Goal: Information Seeking & Learning: Compare options

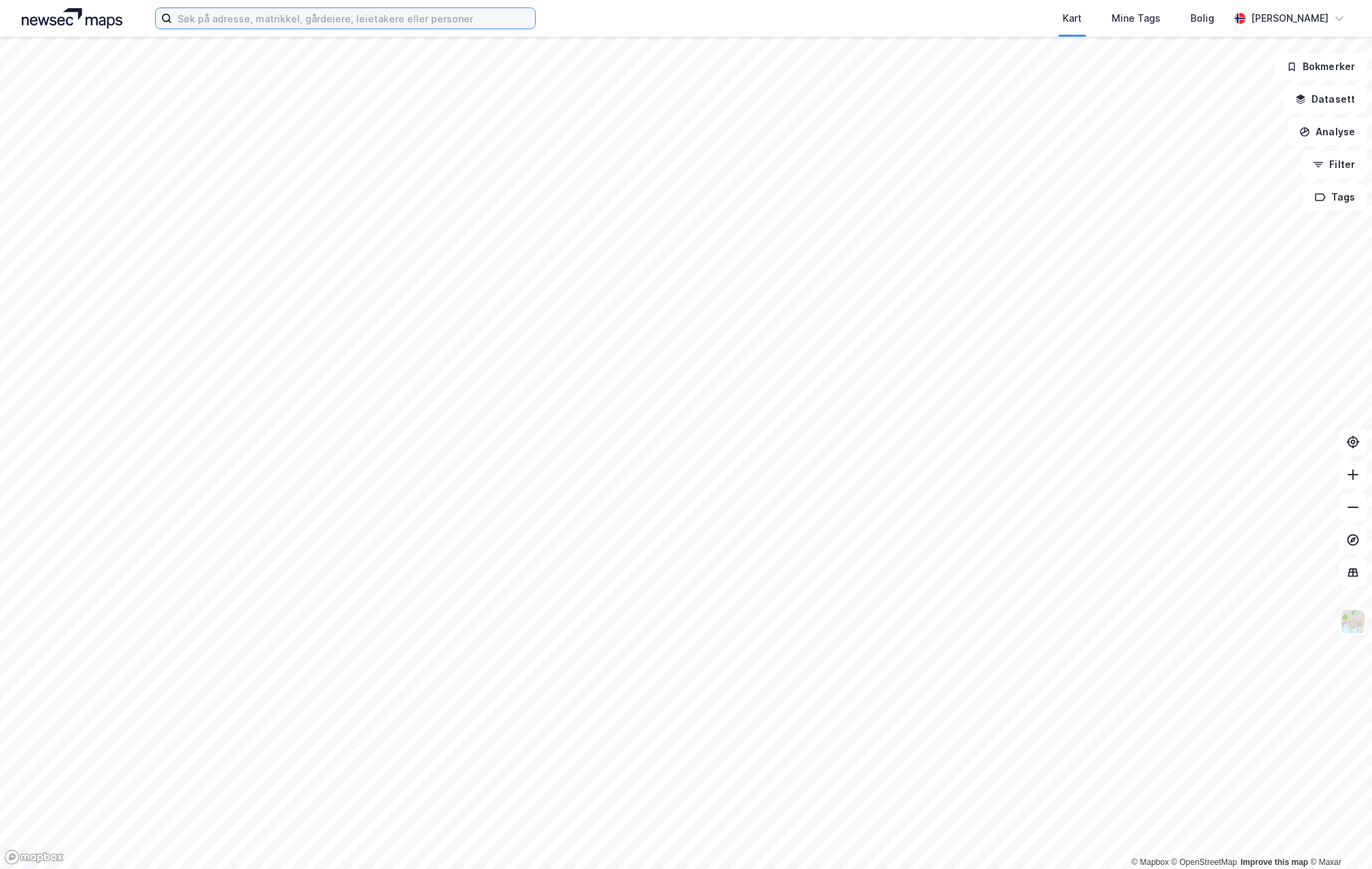
click at [318, 17] on input at bounding box center [354, 18] width 363 height 20
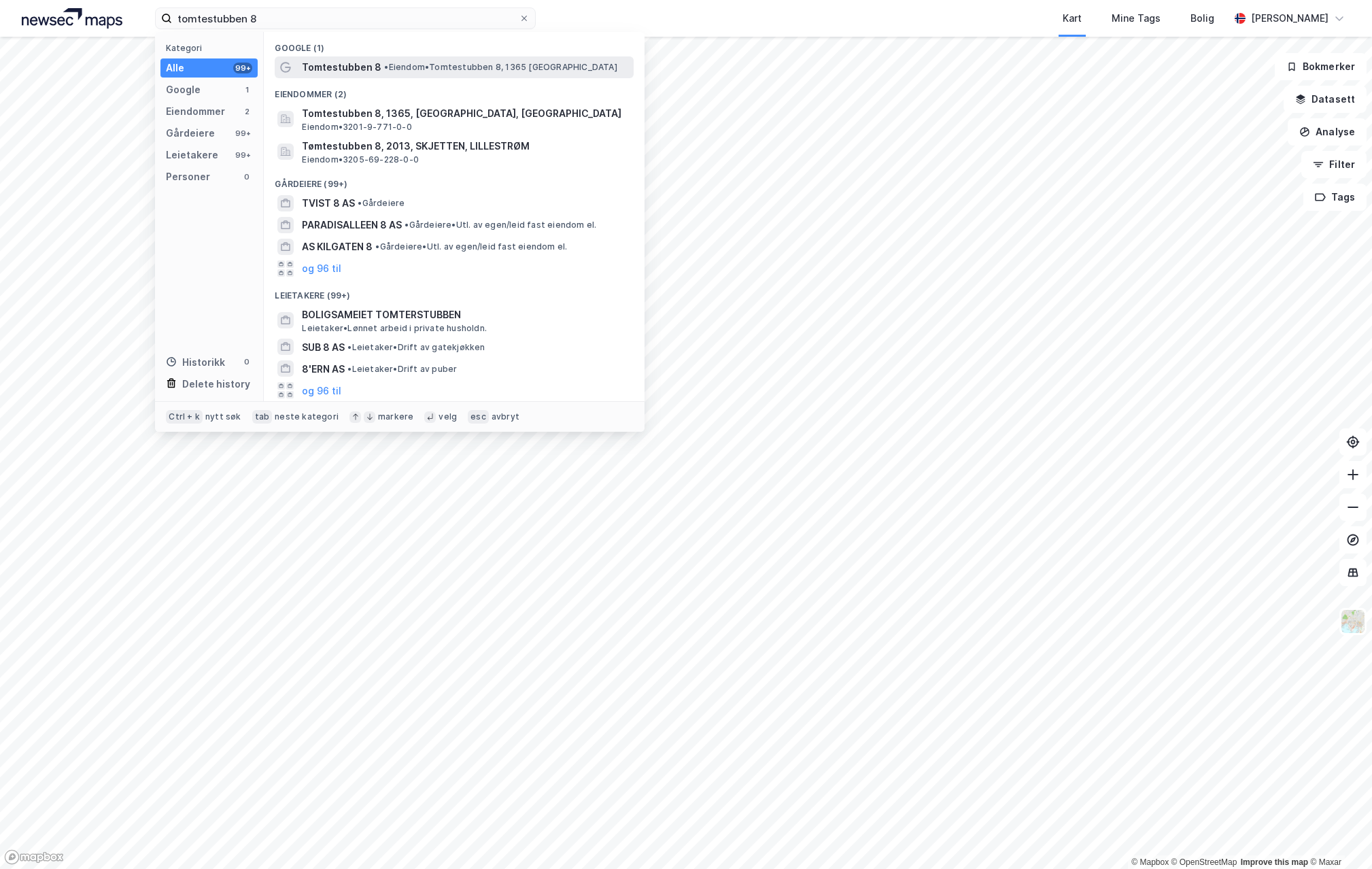
click at [363, 71] on span "Tomtestubben 8" at bounding box center [341, 67] width 80 height 17
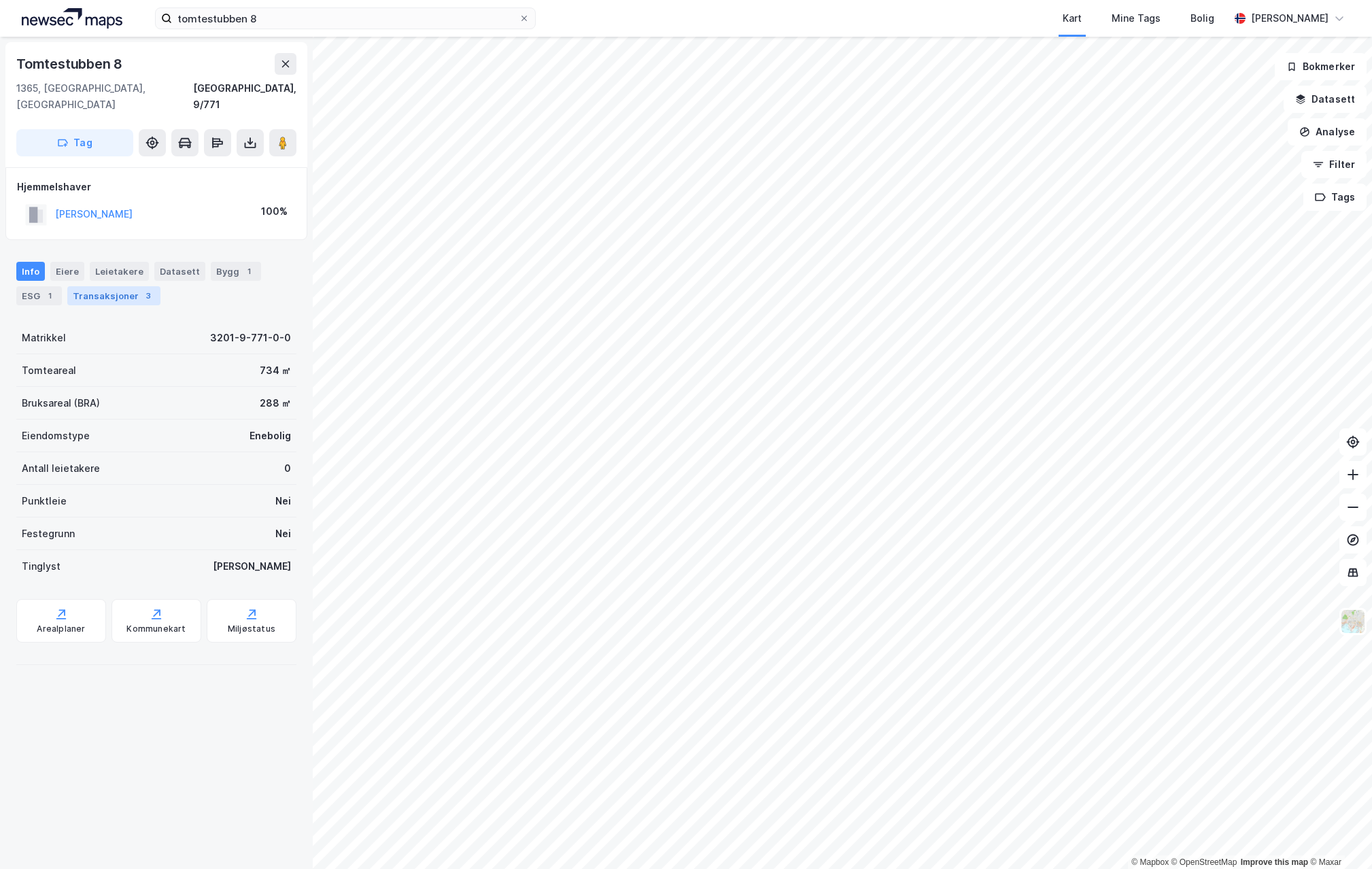
click at [144, 289] on div "3" at bounding box center [149, 296] width 14 height 14
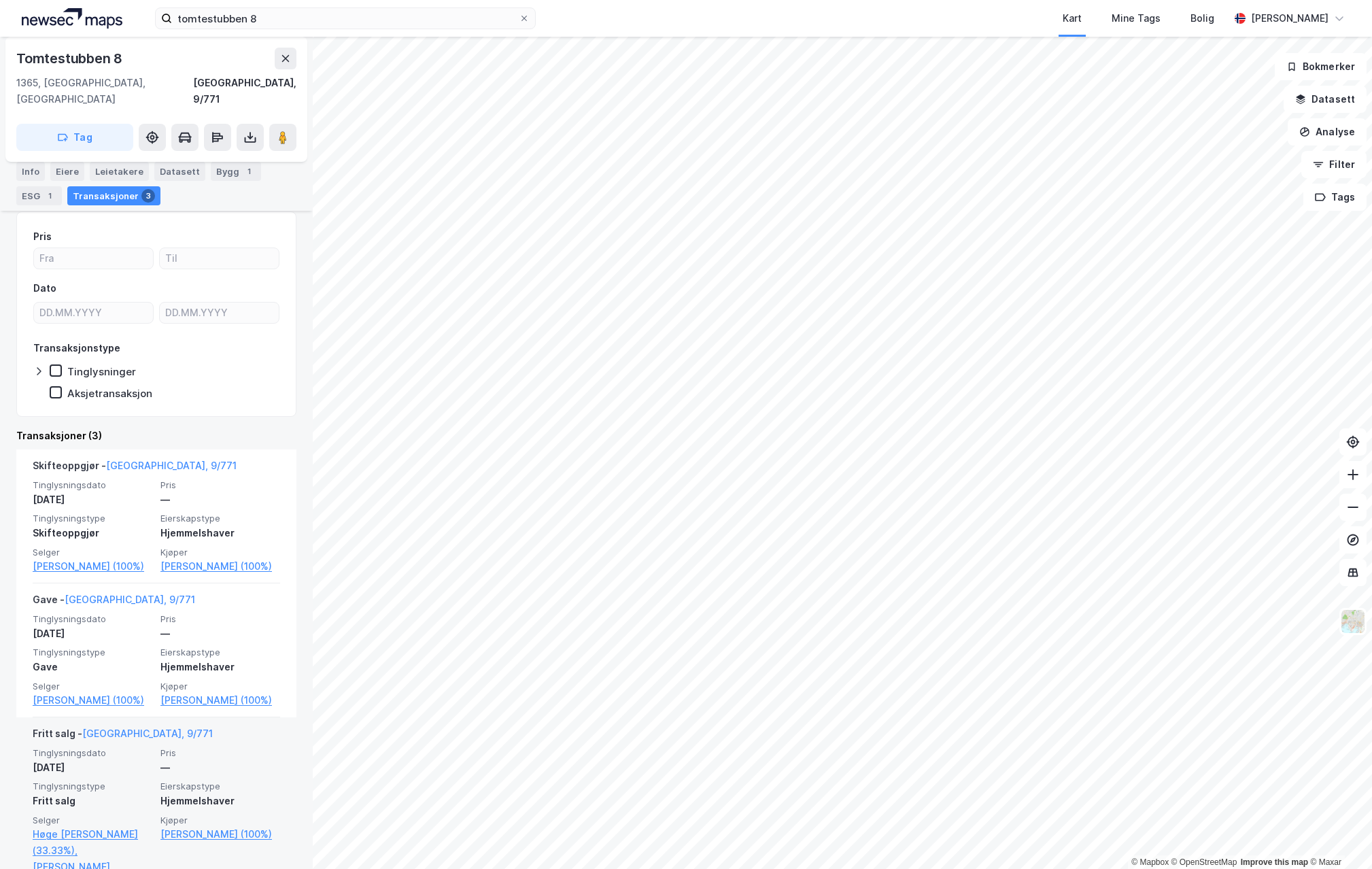
scroll to position [136, 0]
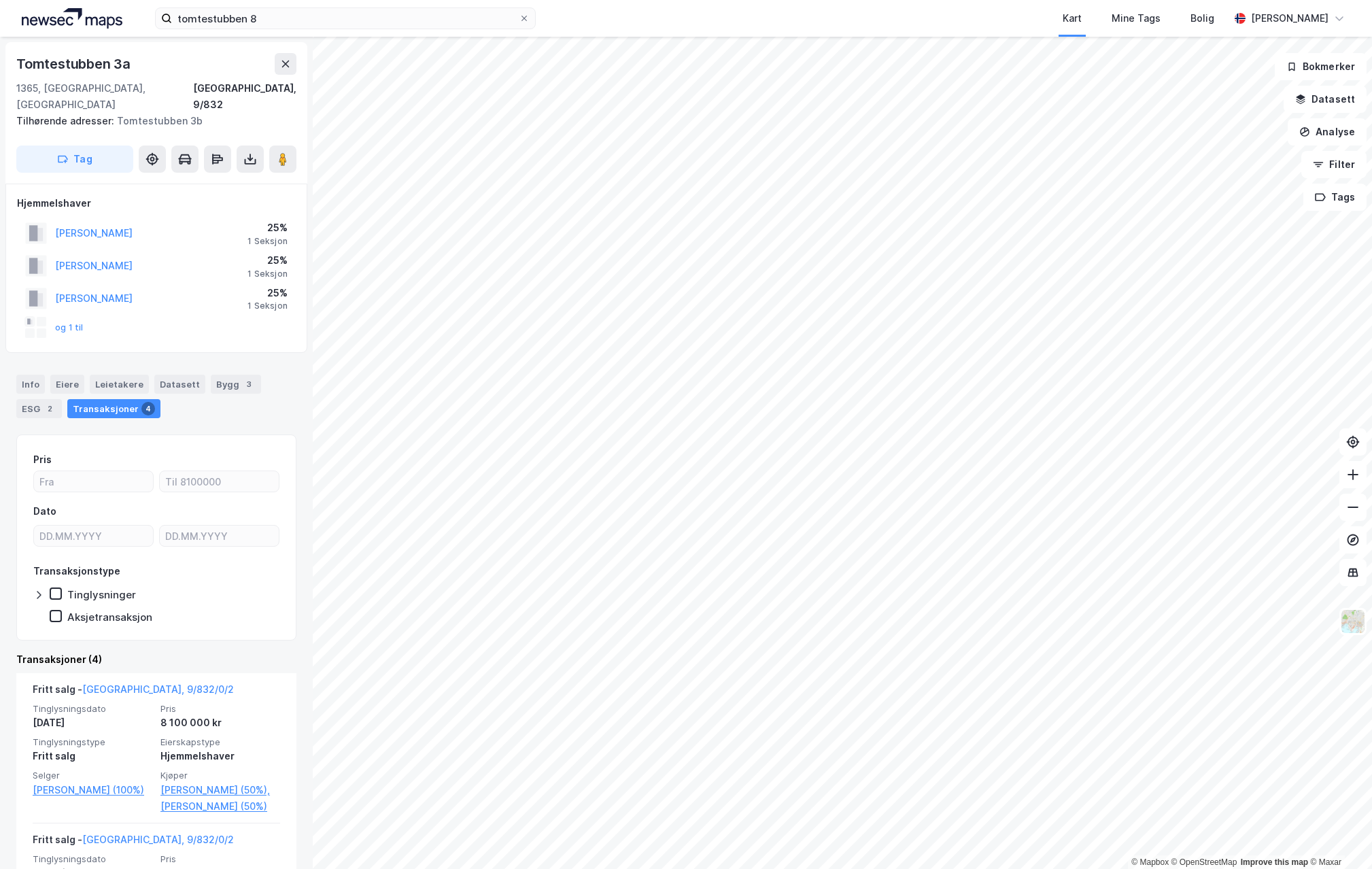
click at [82, 314] on div "og 1 til" at bounding box center [156, 327] width 279 height 27
click at [0, 0] on button "og 1 til" at bounding box center [0, 0] width 0 height 0
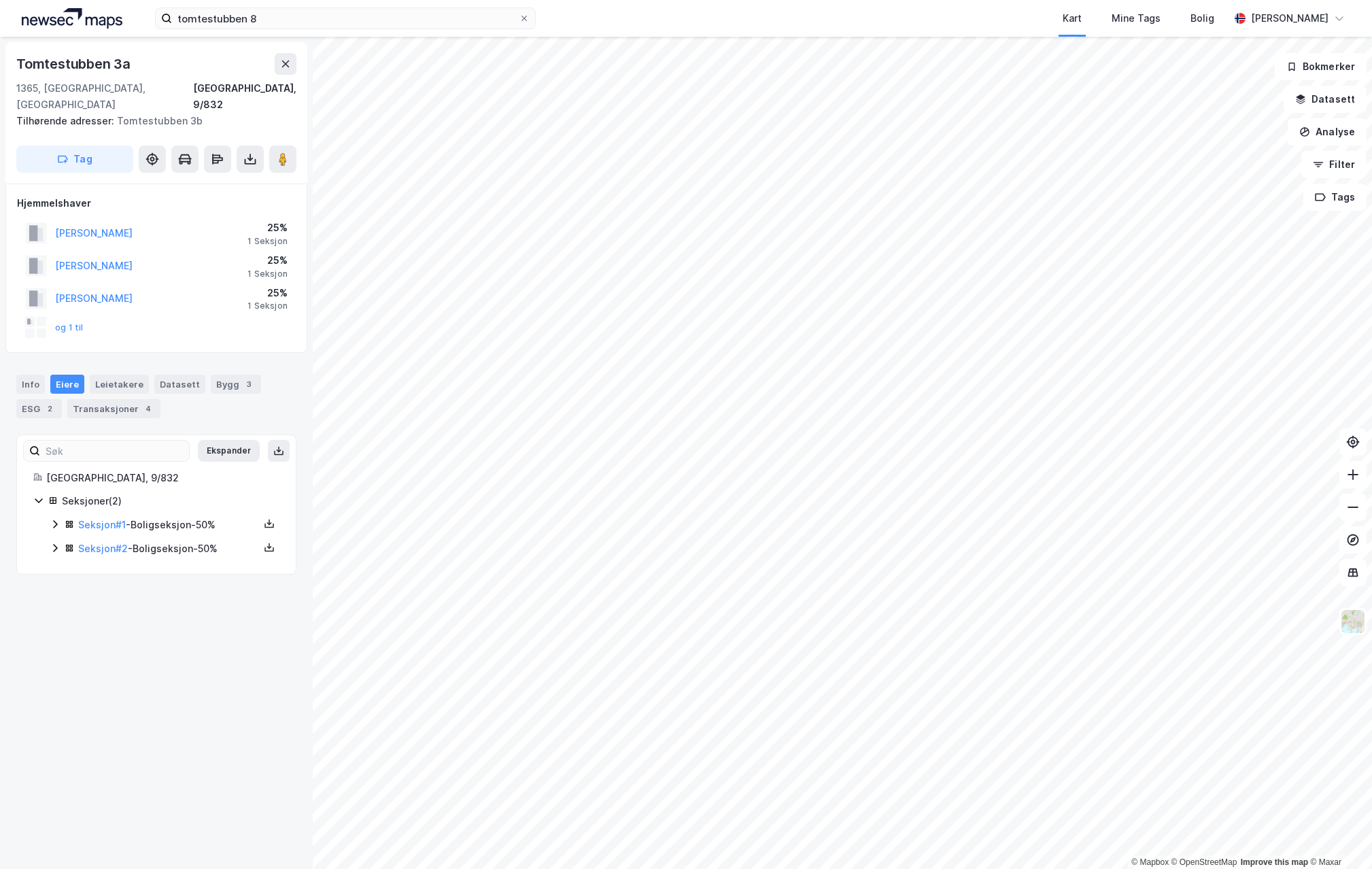
click at [38, 328] on div at bounding box center [41, 333] width 10 height 10
click at [0, 0] on button "og 1 til" at bounding box center [0, 0] width 0 height 0
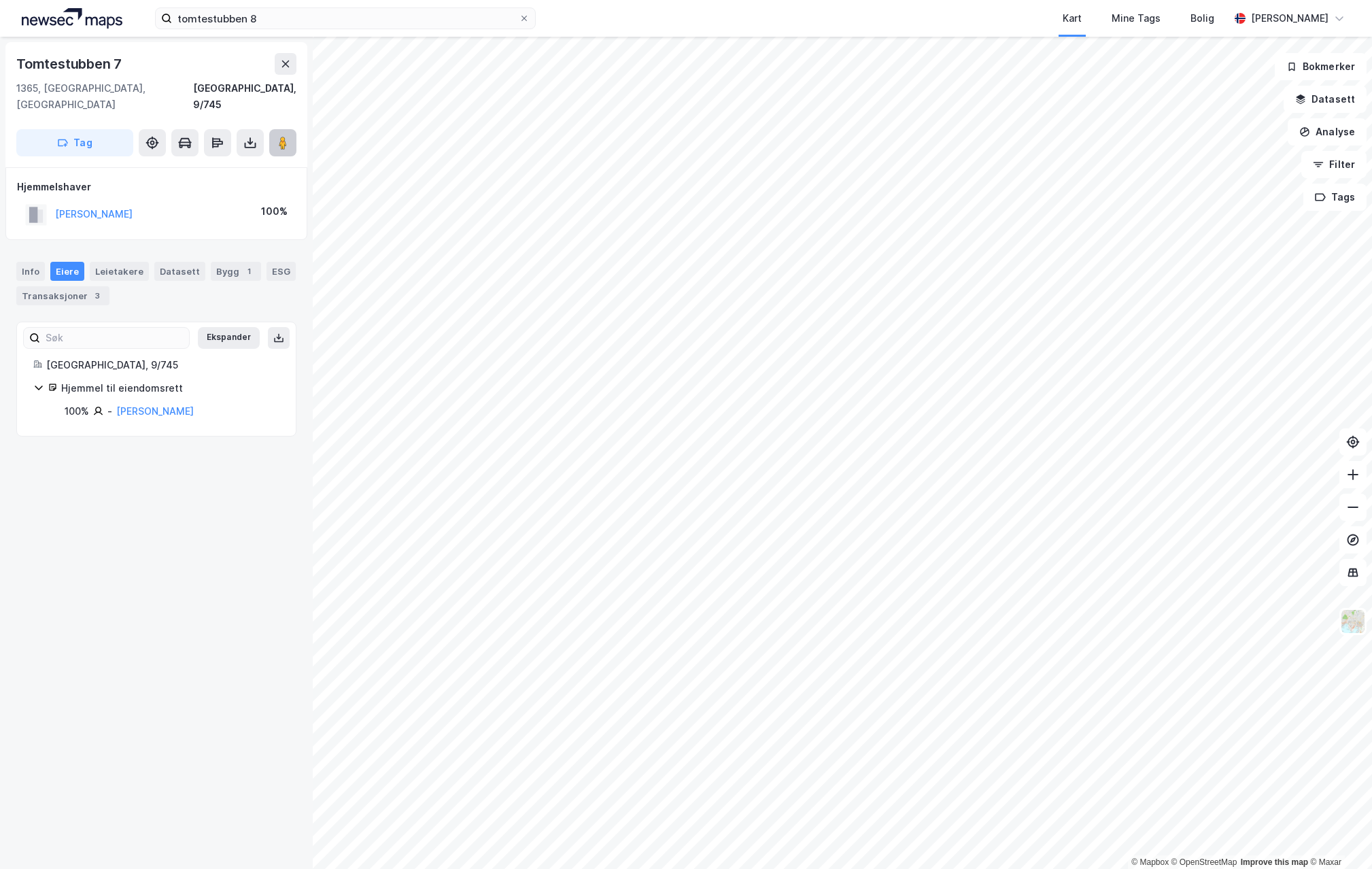
click at [281, 136] on image at bounding box center [283, 143] width 8 height 14
click at [1359, 475] on icon at bounding box center [1353, 475] width 14 height 14
click at [66, 286] on div "Transaksjoner 3" at bounding box center [63, 296] width 93 height 19
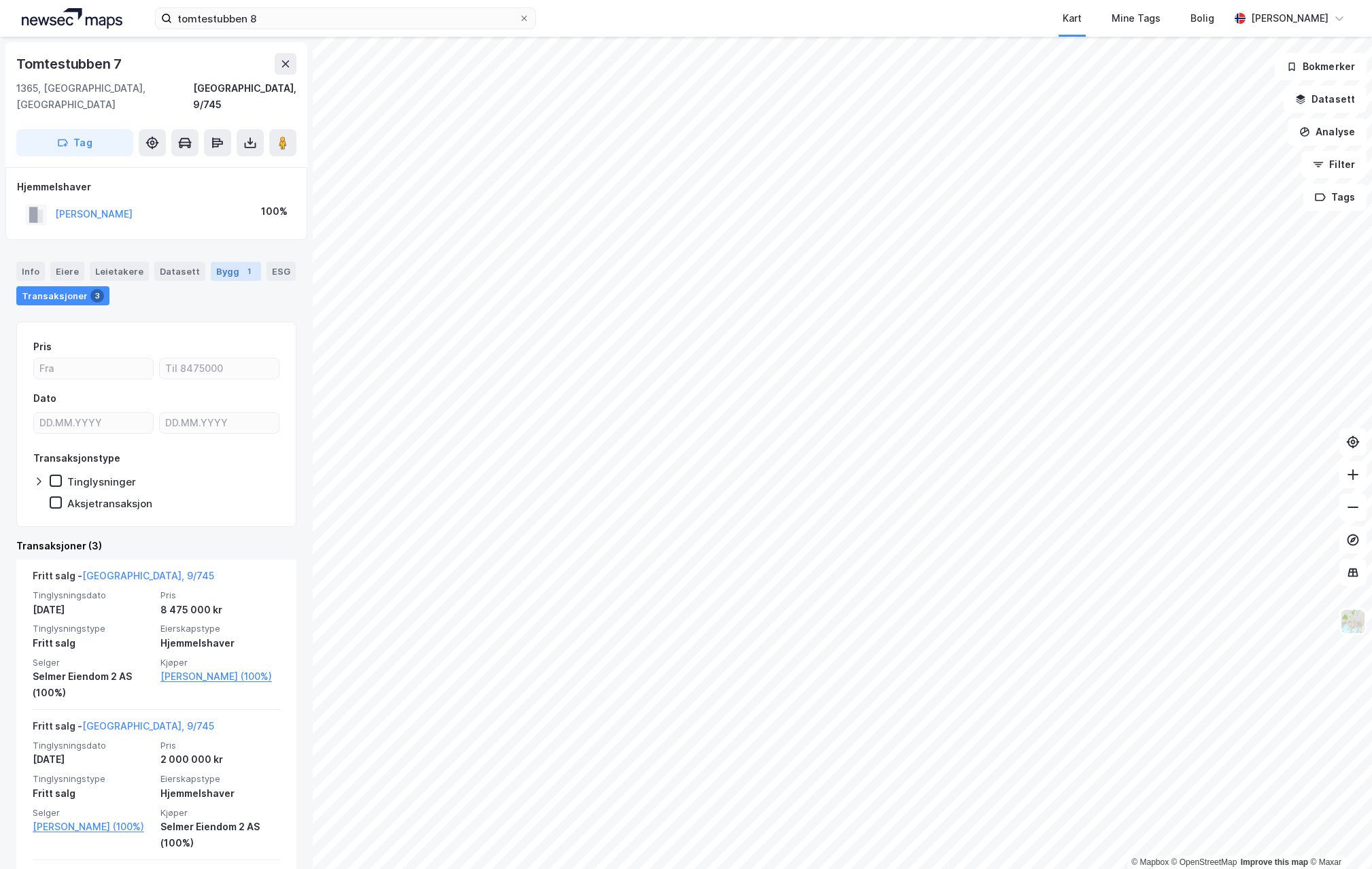
click at [228, 262] on div "Bygg 1" at bounding box center [235, 271] width 50 height 19
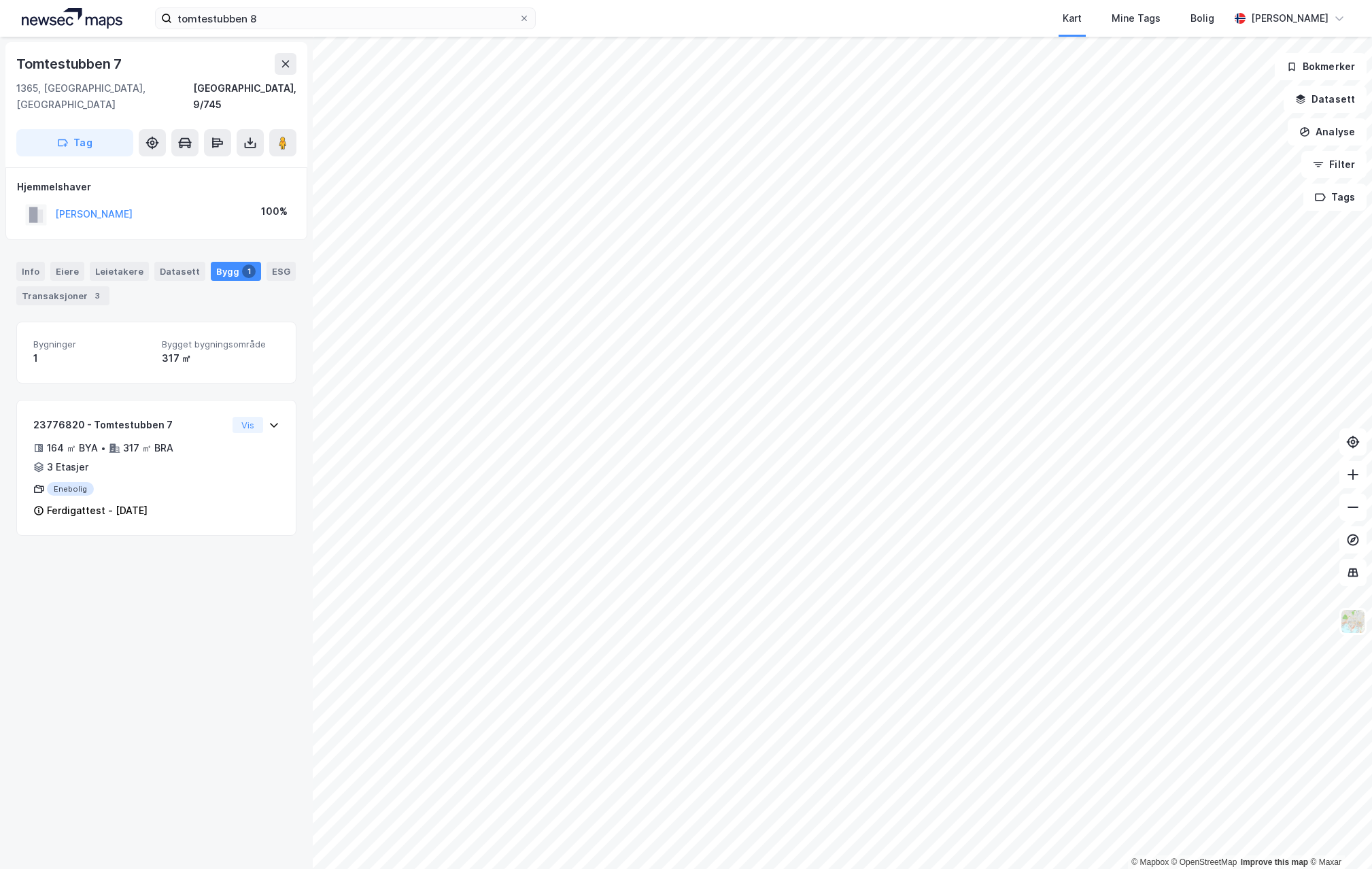
click at [203, 279] on div "Info [PERSON_NAME] Datasett Bygg 1 ESG Transaksjoner 3" at bounding box center [157, 284] width 280 height 44
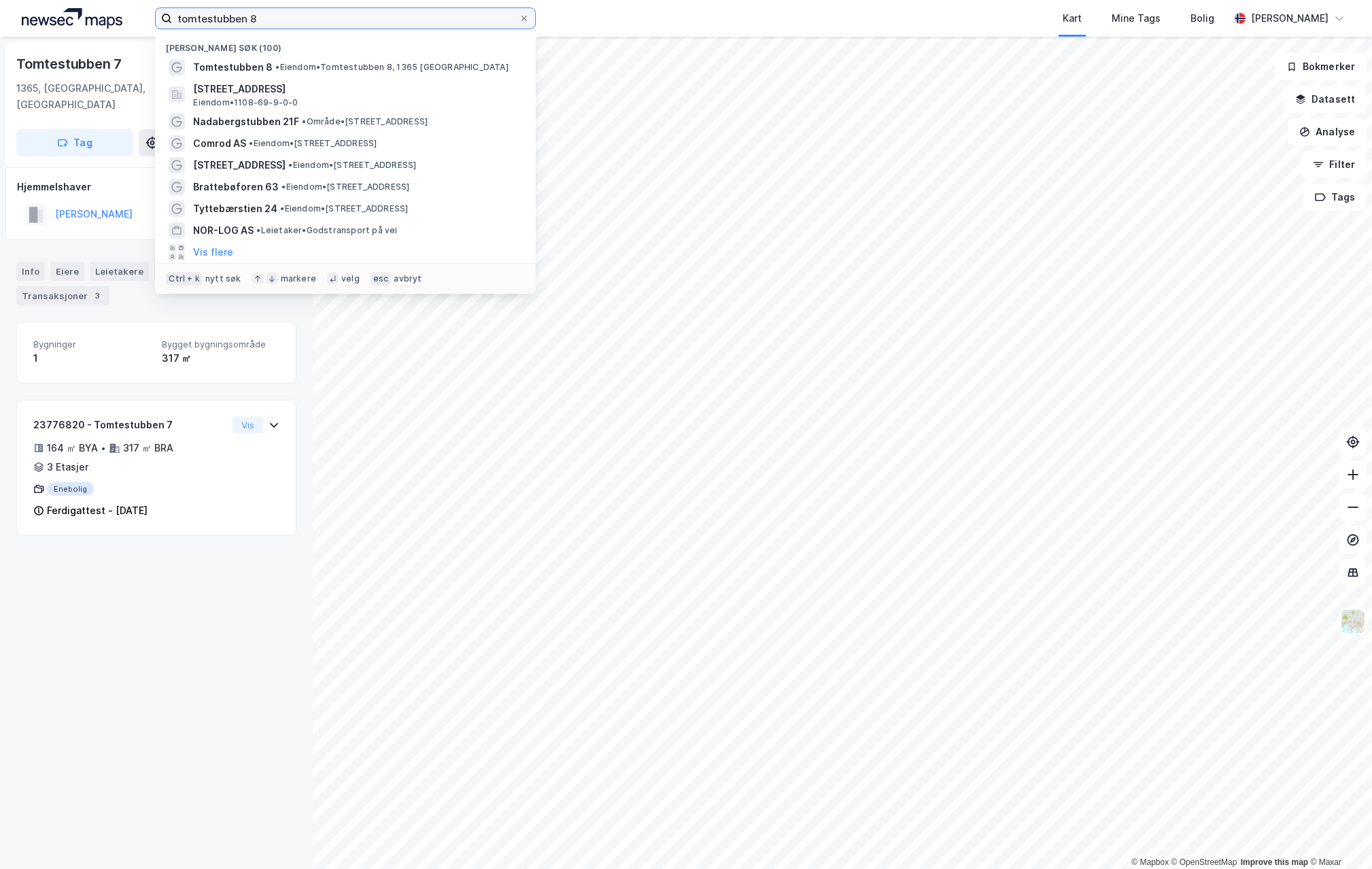
drag, startPoint x: 276, startPoint y: 15, endPoint x: 105, endPoint y: 17, distance: 171.0
click at [105, 17] on div "tomtestubben 8 Nylige søk (100) Tomtestubben 8 • Eiendom • Tomtestubben 8, 1365…" at bounding box center [686, 18] width 1372 height 37
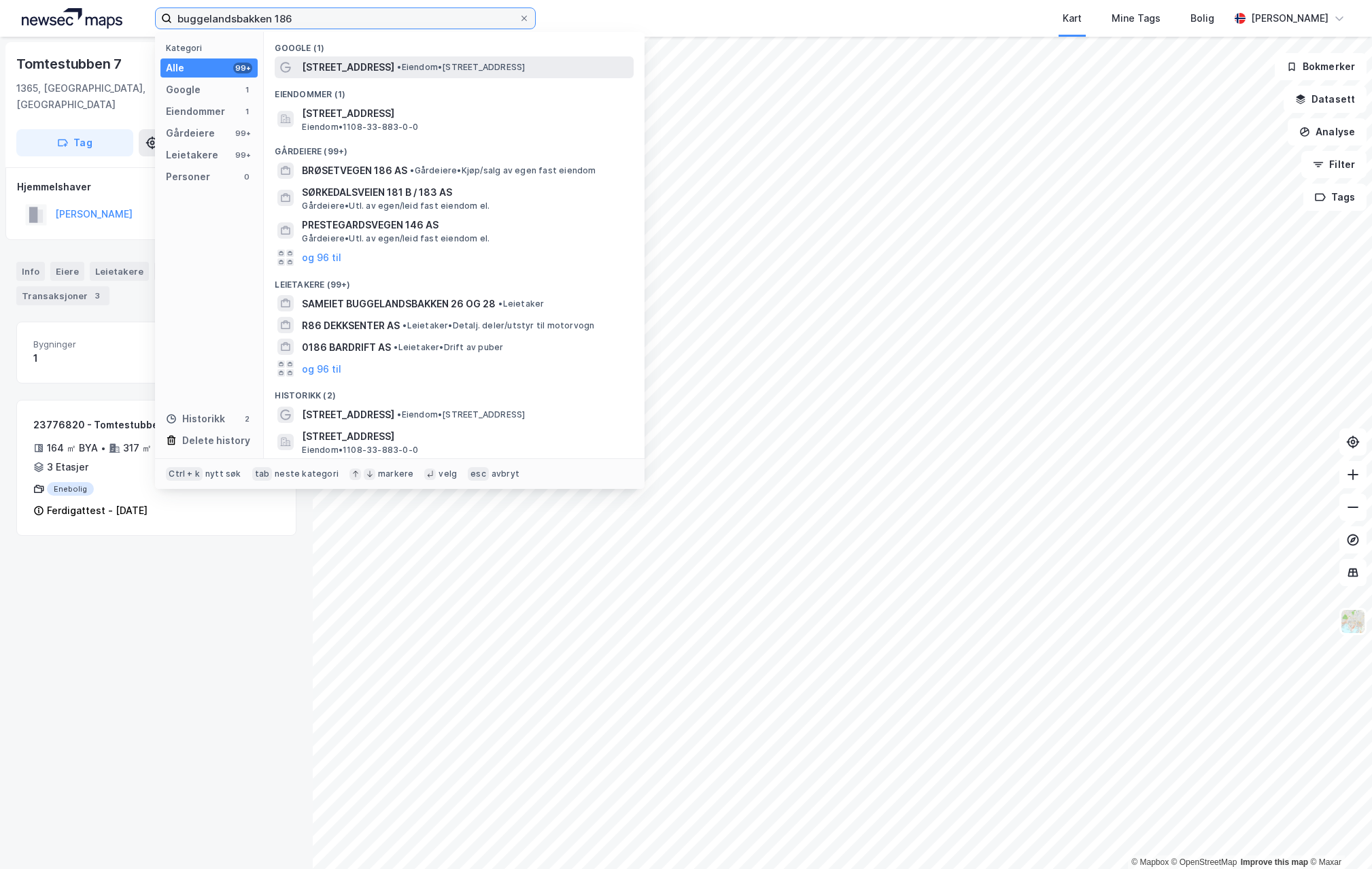
type input "buggelandsbakken 186"
click at [401, 67] on span "•" at bounding box center [399, 67] width 4 height 11
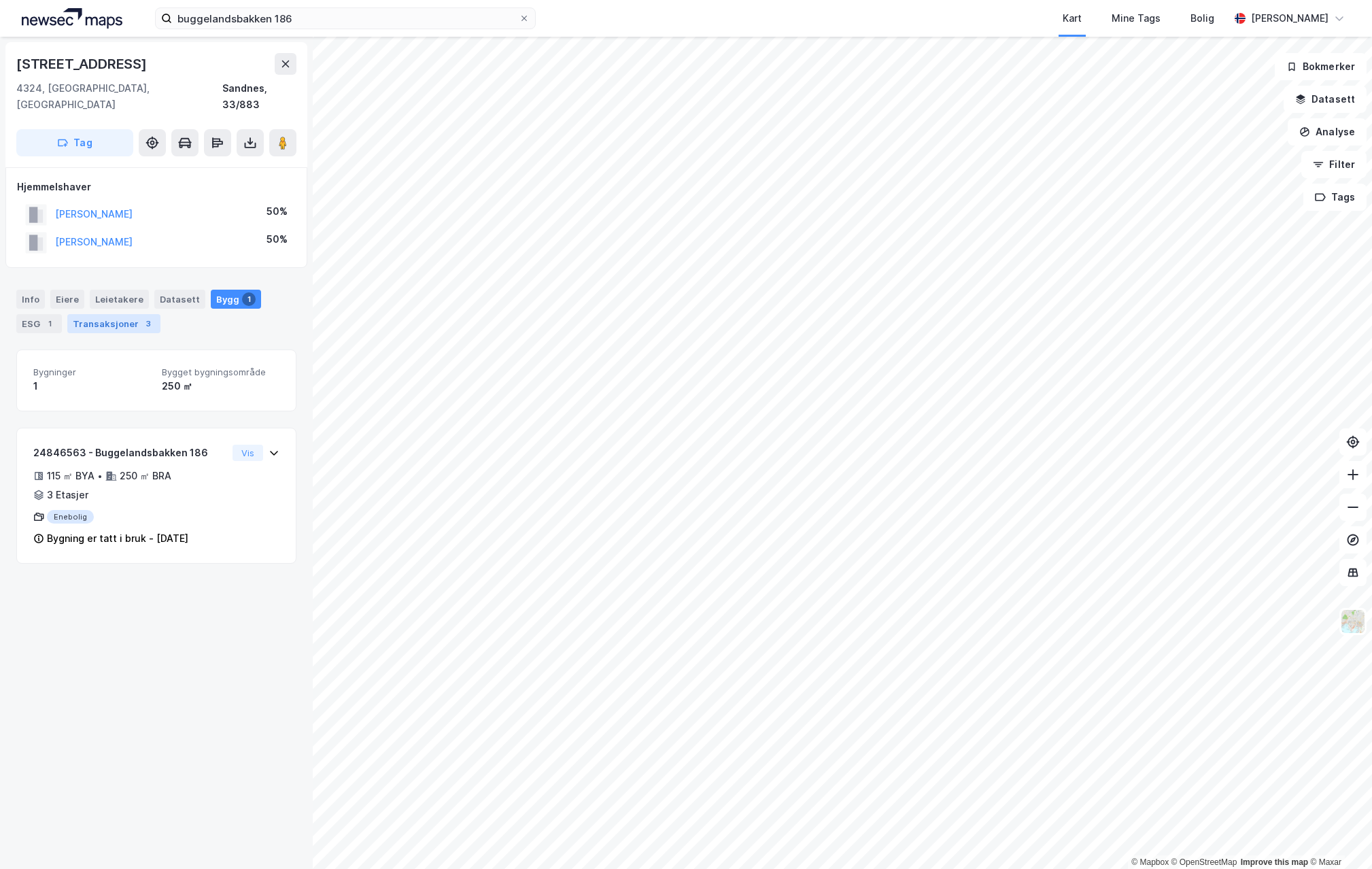
drag, startPoint x: 119, startPoint y: 298, endPoint x: 118, endPoint y: 305, distance: 7.1
click at [119, 314] on div "Transaksjoner 3" at bounding box center [114, 324] width 93 height 19
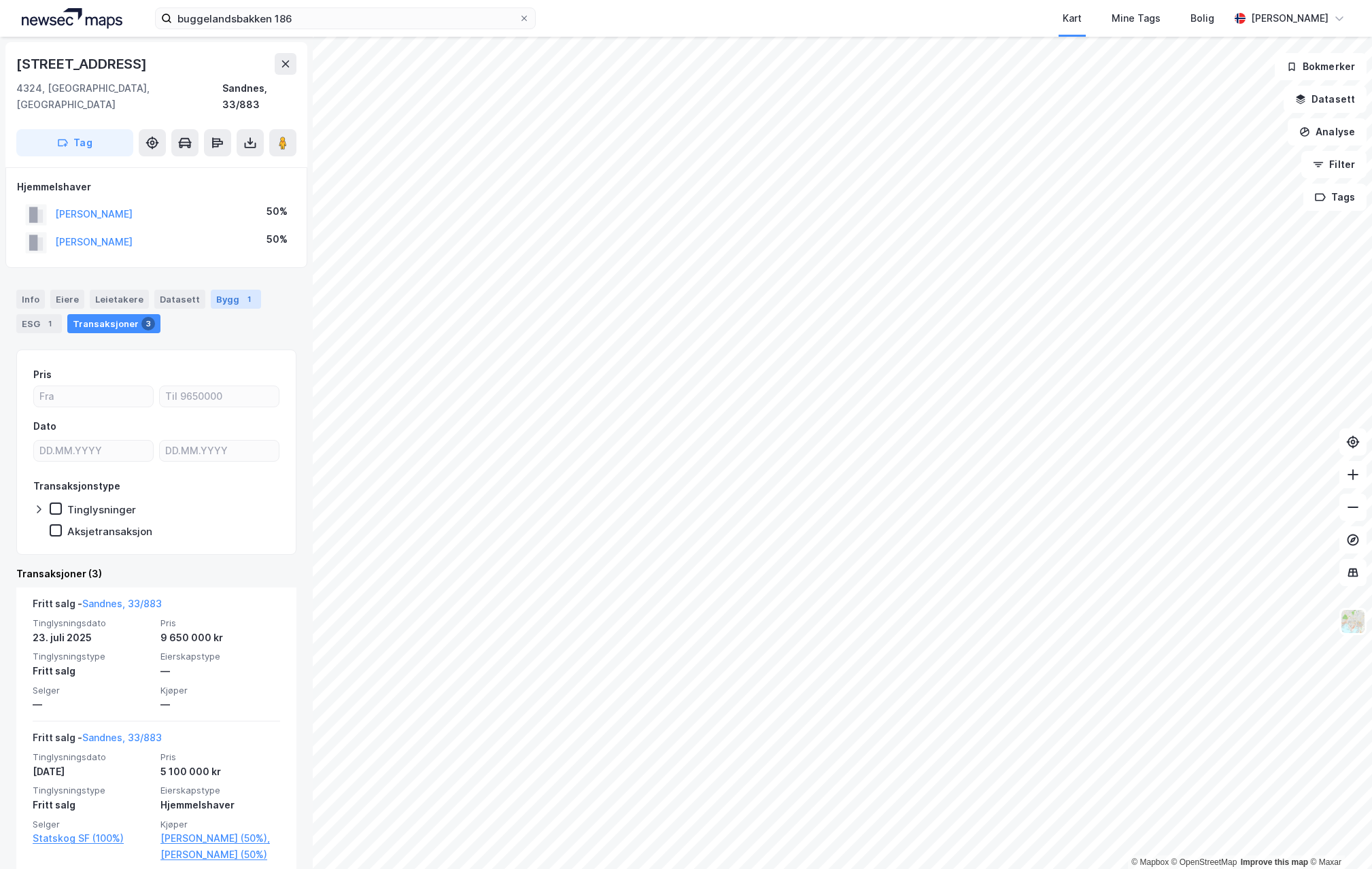
click at [216, 290] on div "Bygg 1" at bounding box center [235, 299] width 50 height 19
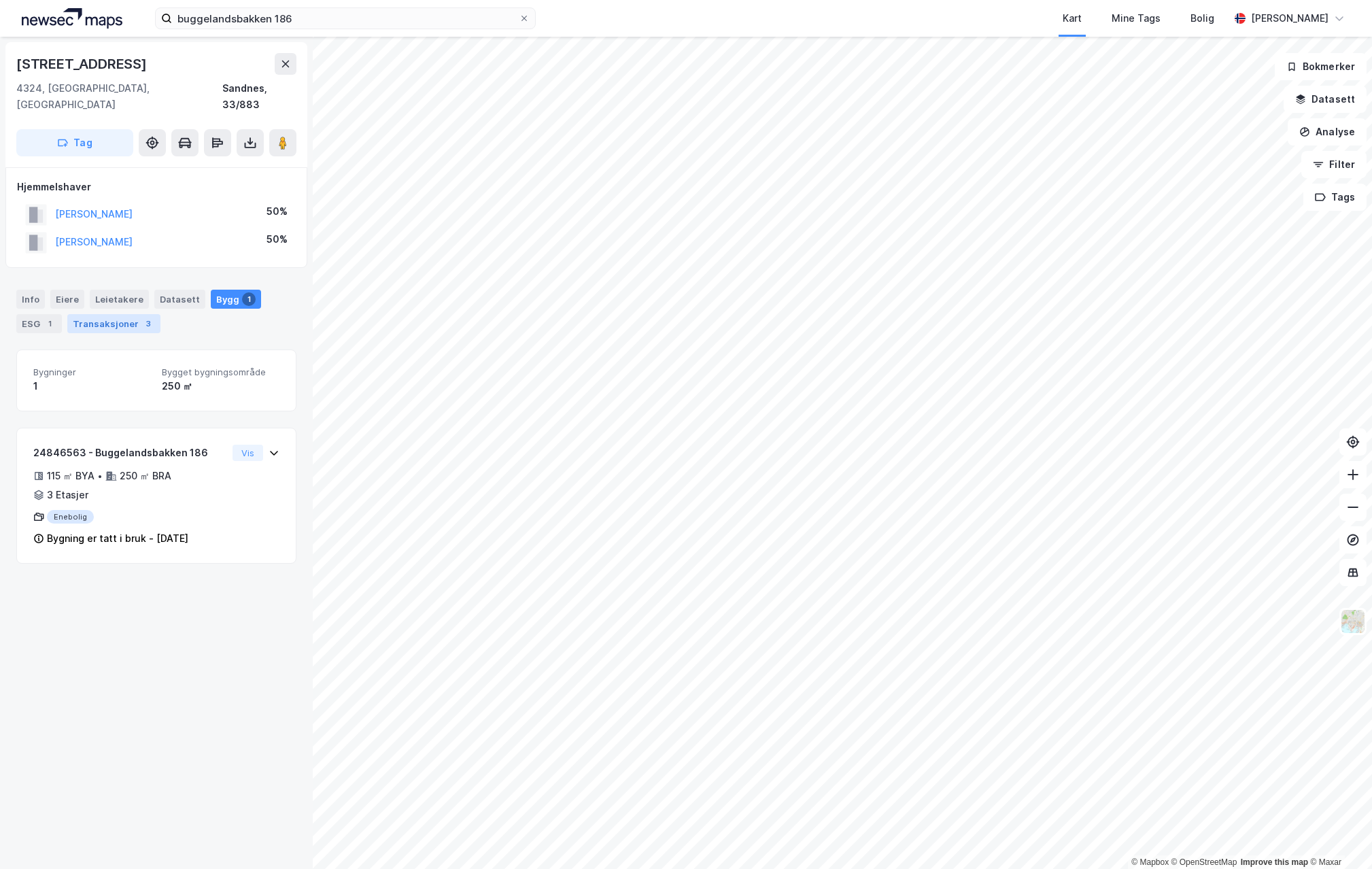
click at [121, 314] on div "Transaksjoner 3" at bounding box center [114, 324] width 93 height 19
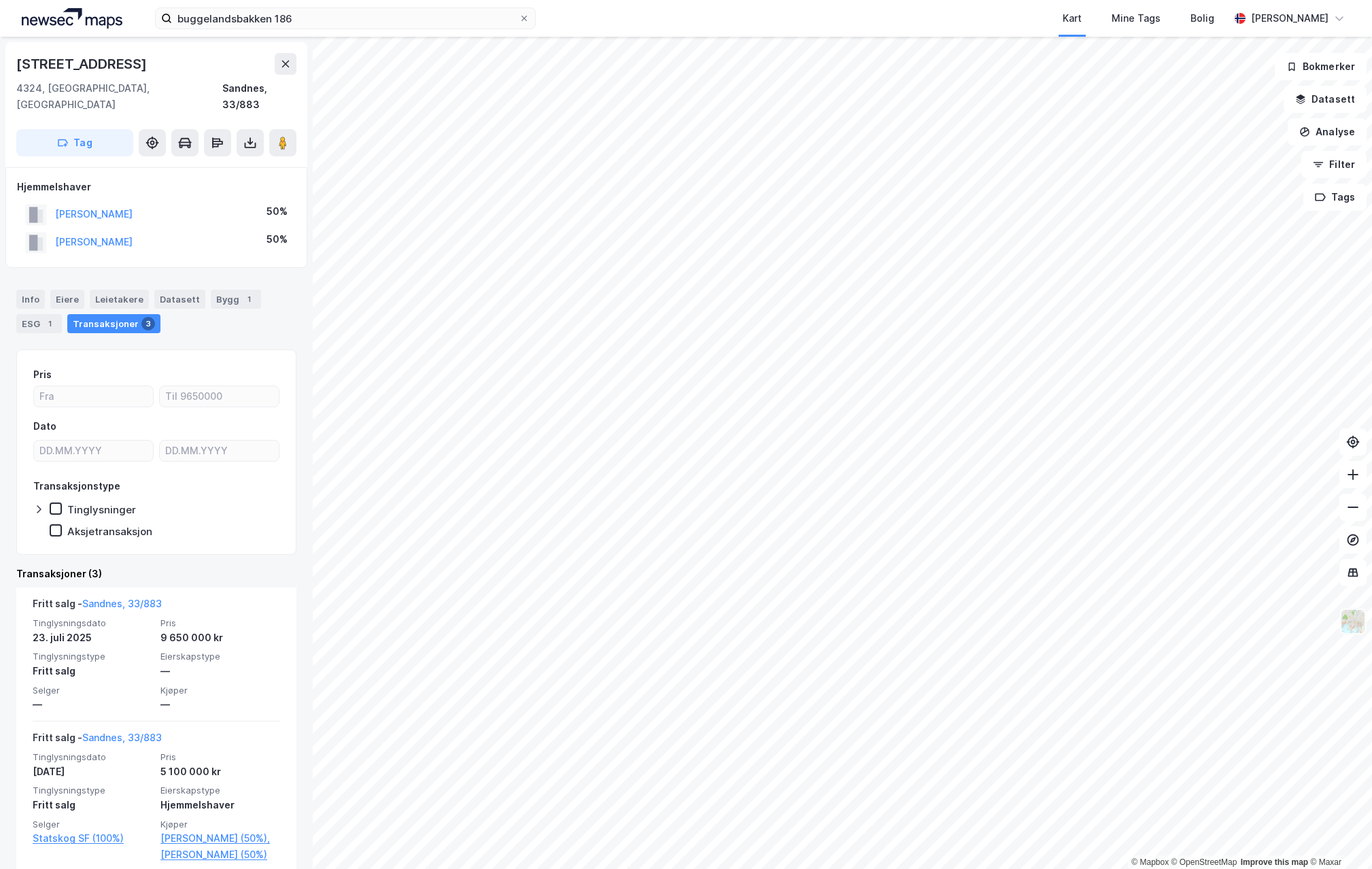
click at [1350, 624] on img at bounding box center [1353, 621] width 26 height 26
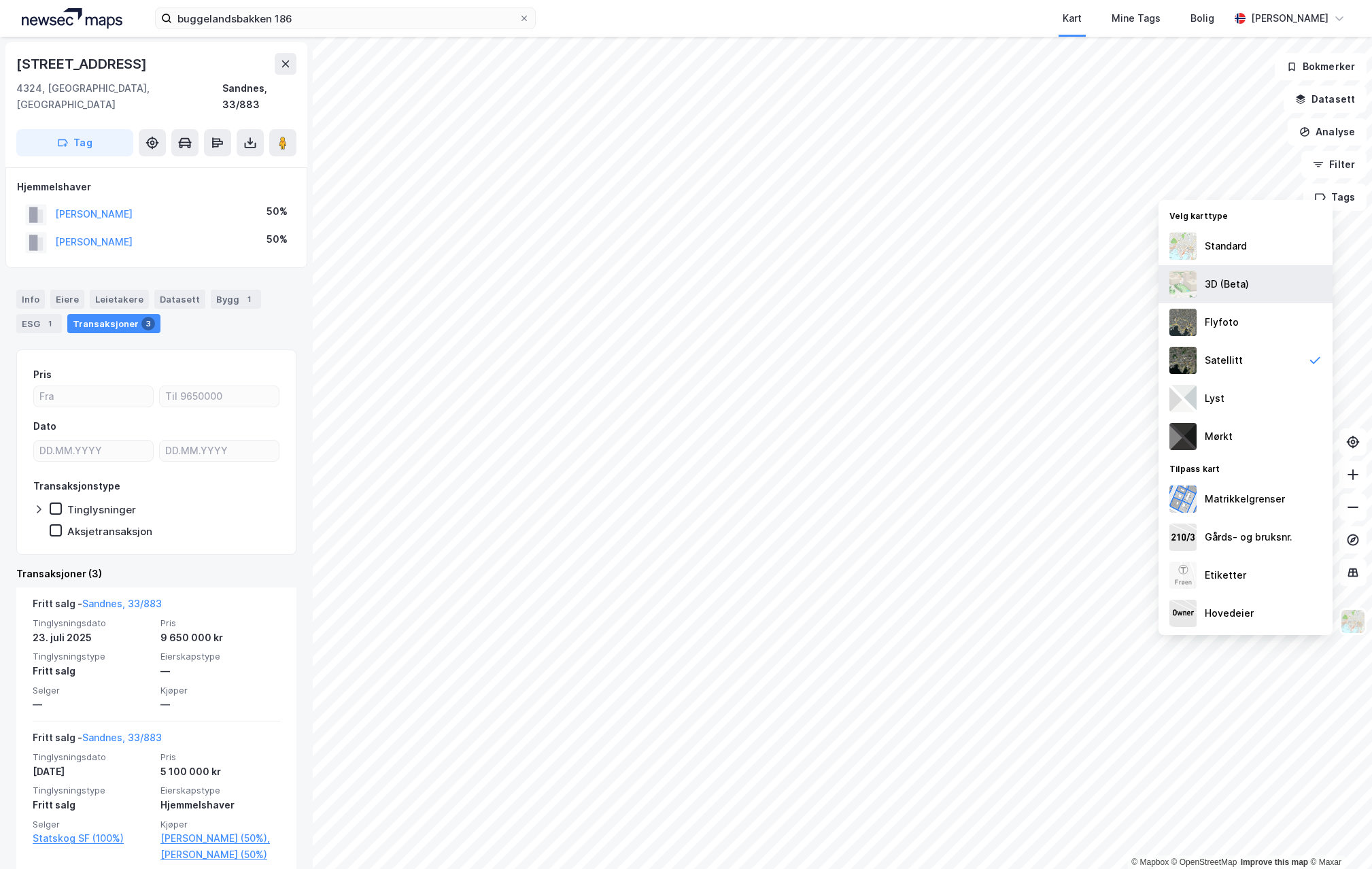
click at [1219, 282] on div "3D (Beta)" at bounding box center [1227, 284] width 45 height 17
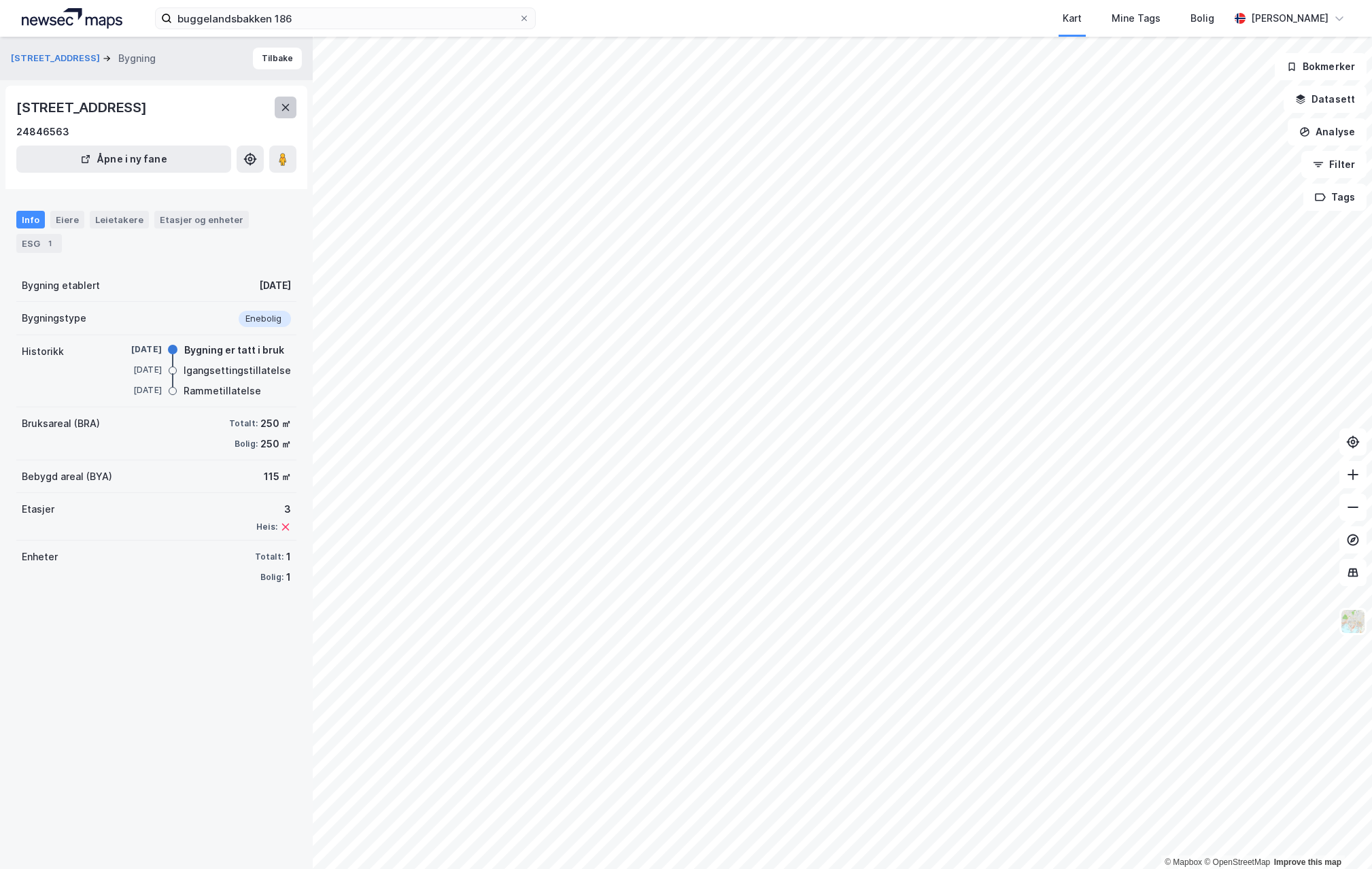
click at [287, 113] on icon at bounding box center [285, 108] width 10 height 11
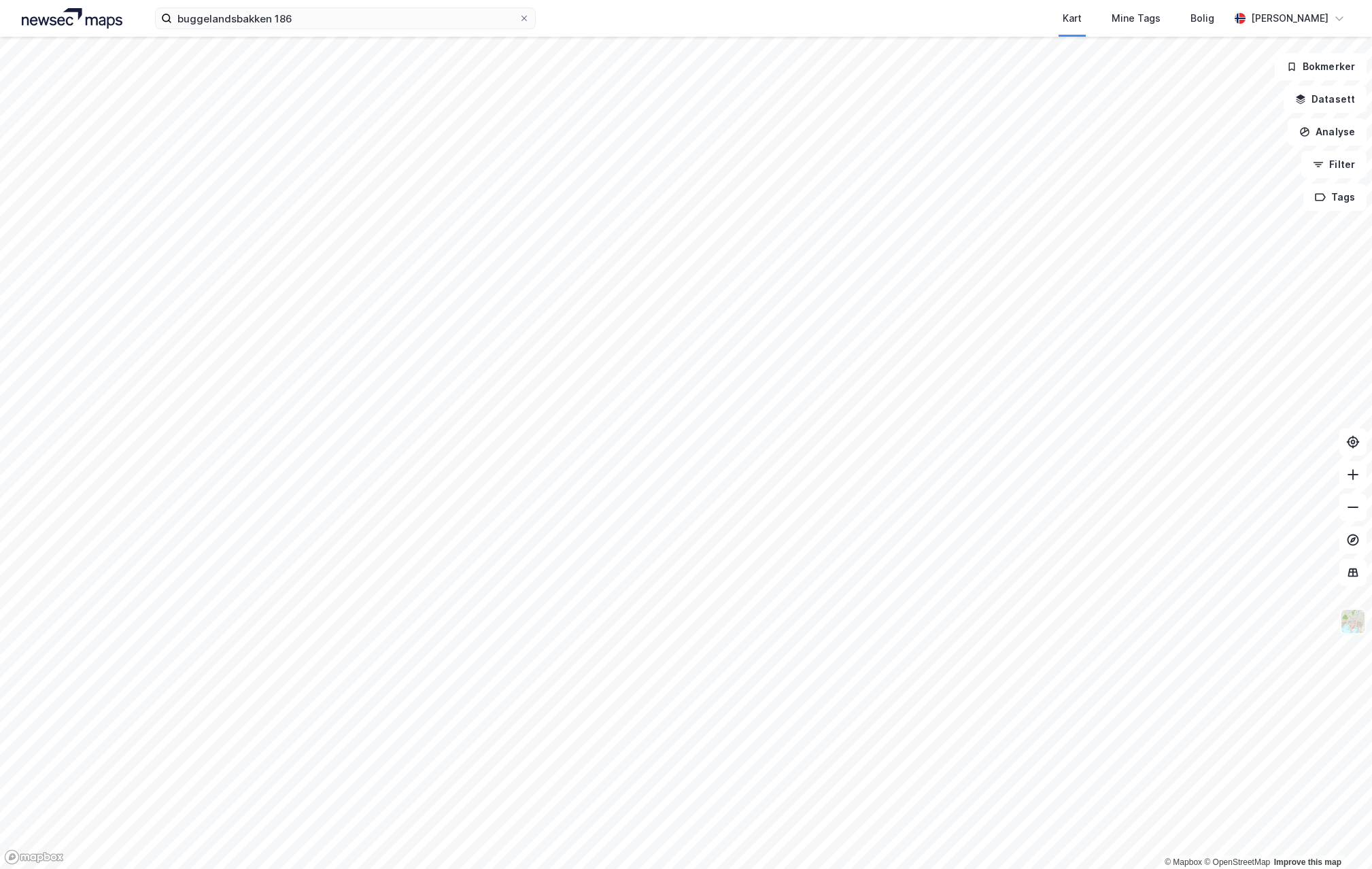
click at [1354, 627] on img at bounding box center [1353, 621] width 26 height 26
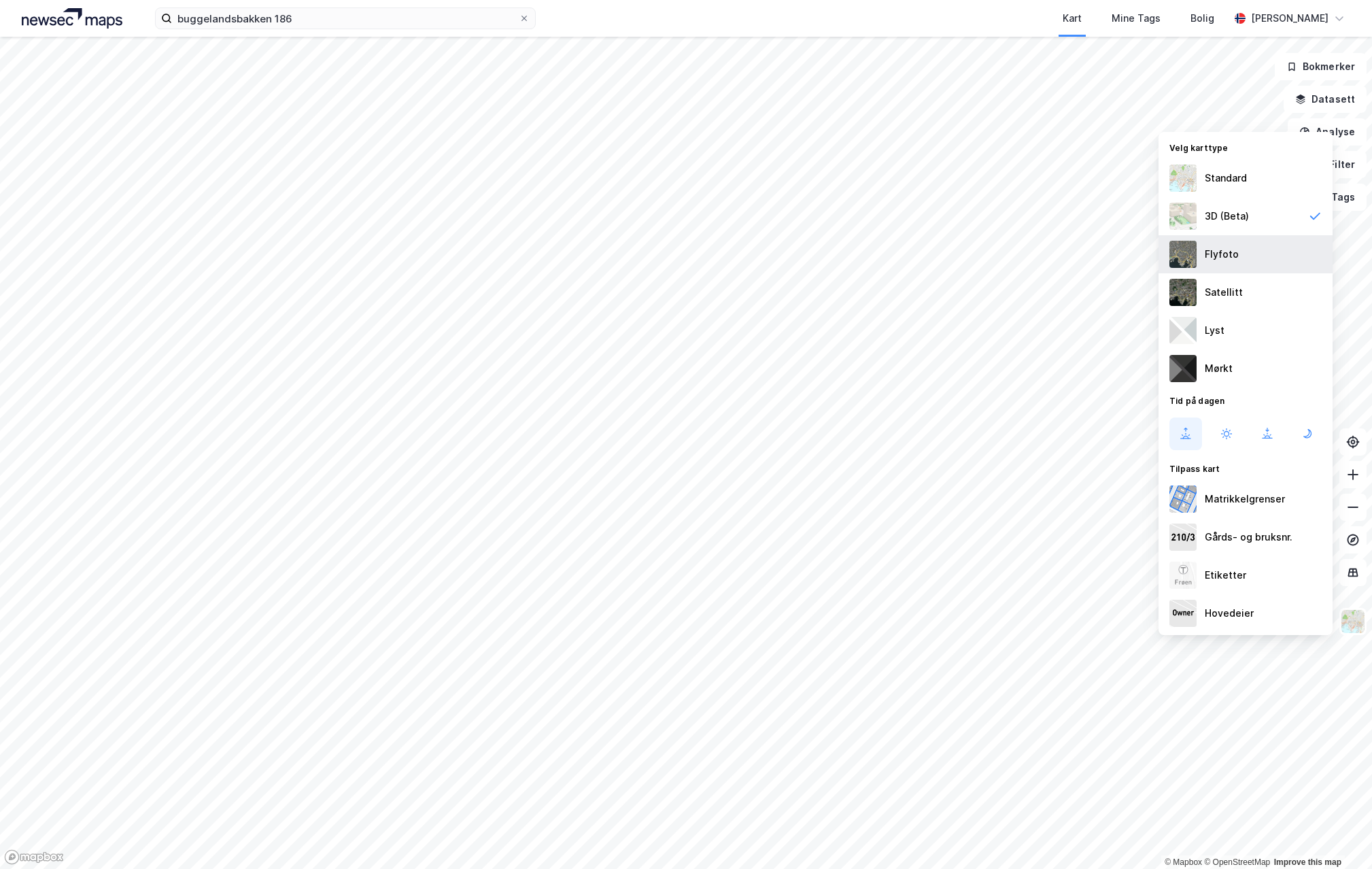
click at [1221, 255] on div "Flyfoto" at bounding box center [1222, 254] width 34 height 17
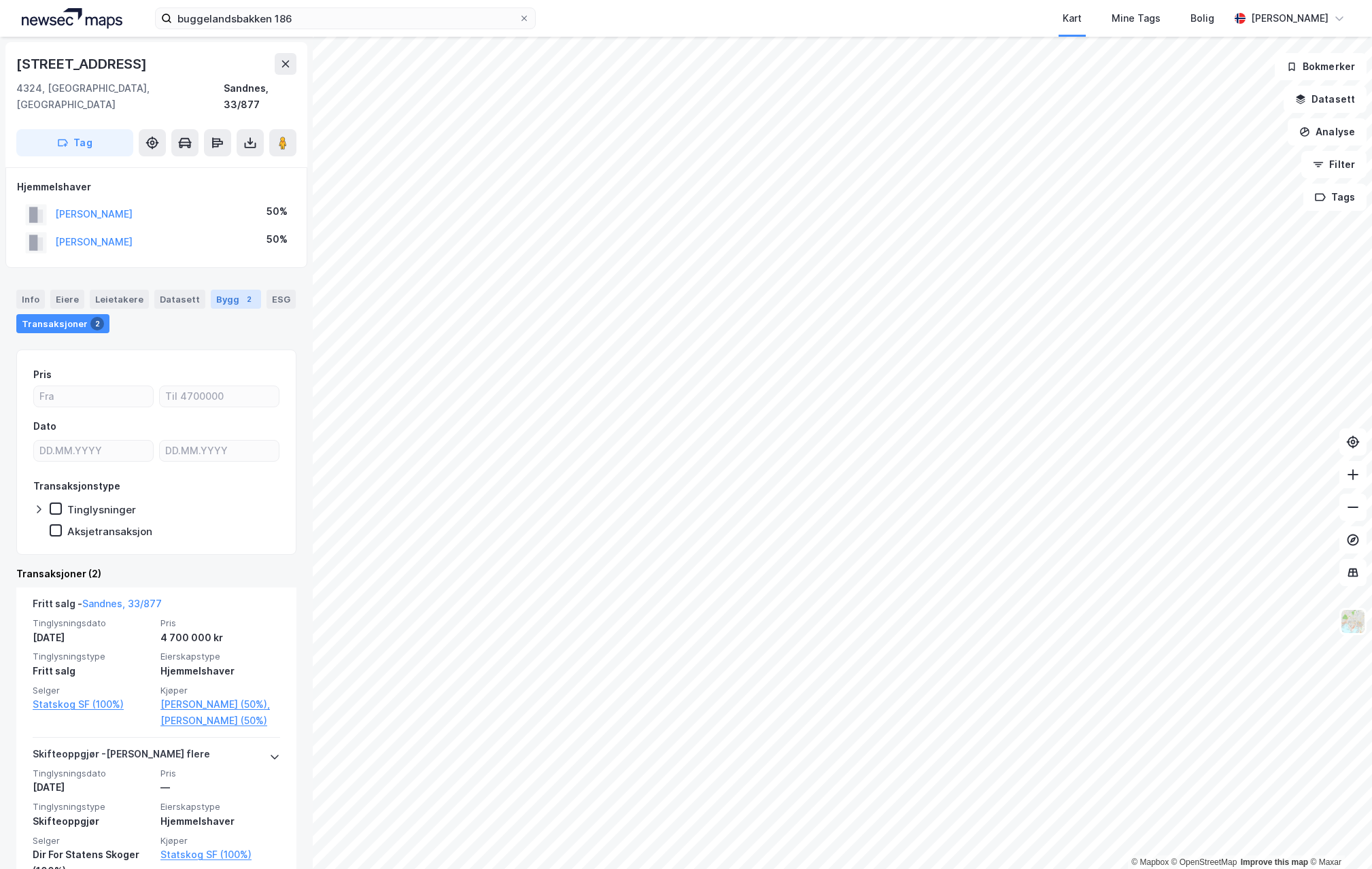
click at [220, 290] on div "Bygg 2" at bounding box center [235, 299] width 50 height 19
